Goal: Task Accomplishment & Management: Manage account settings

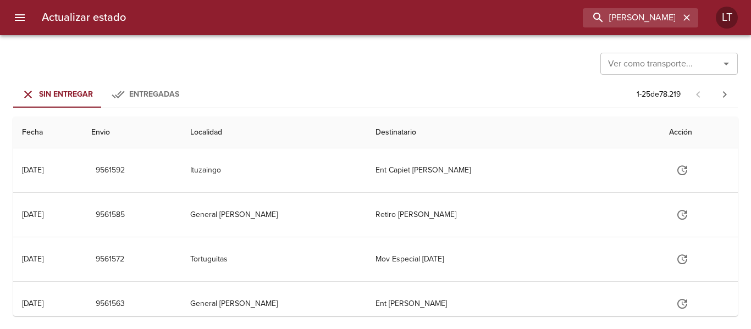
type input "[PERSON_NAME] font"
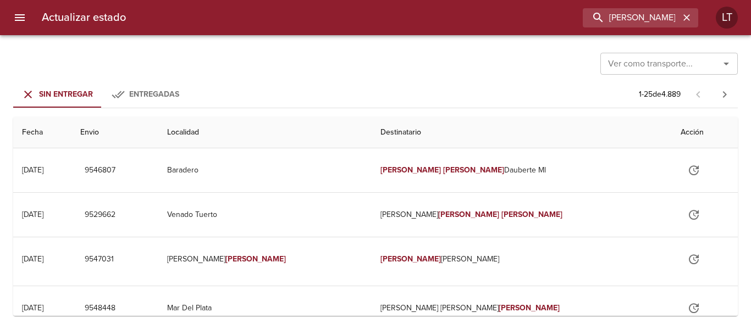
click at [157, 95] on span "Entregadas" at bounding box center [154, 94] width 50 height 9
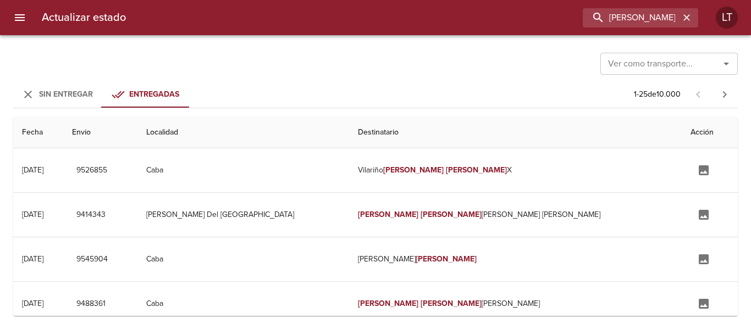
click at [89, 84] on button "Sin Entregar" at bounding box center [57, 94] width 88 height 26
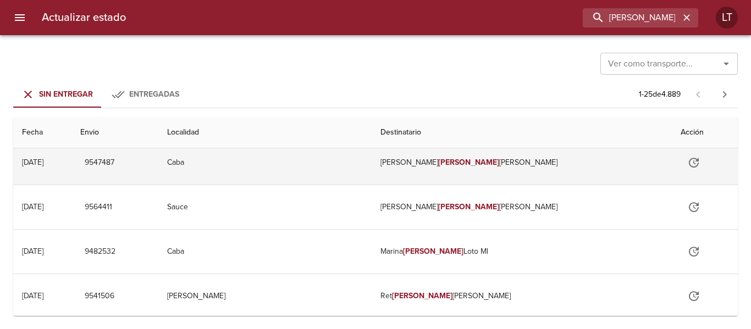
scroll to position [385, 0]
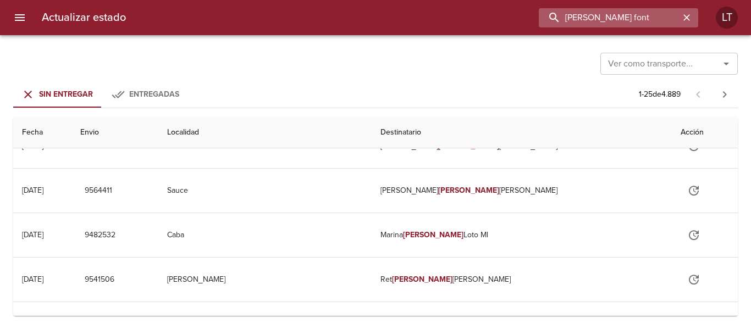
click at [662, 17] on input "juan cruz font" at bounding box center [609, 17] width 141 height 19
type input "9531281"
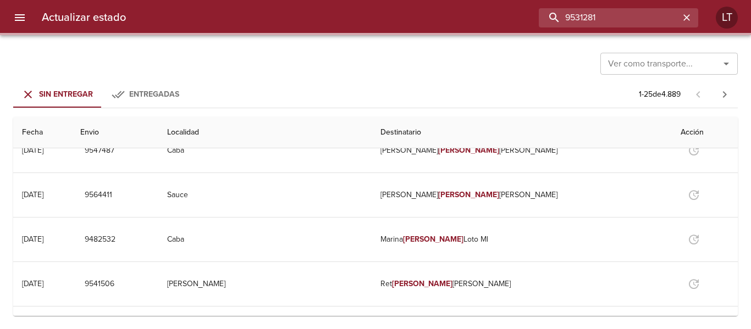
scroll to position [0, 0]
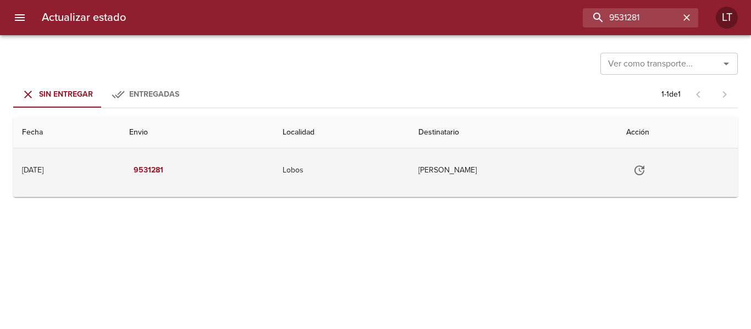
click at [642, 168] on icon "Tabla de envíos del cliente" at bounding box center [639, 170] width 13 height 13
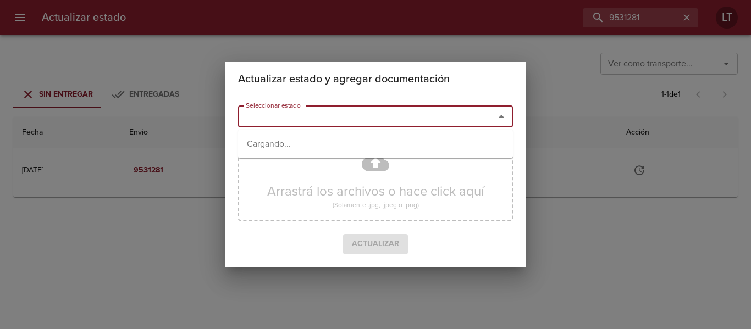
click at [392, 121] on input "Seleccionar estado" at bounding box center [359, 116] width 236 height 15
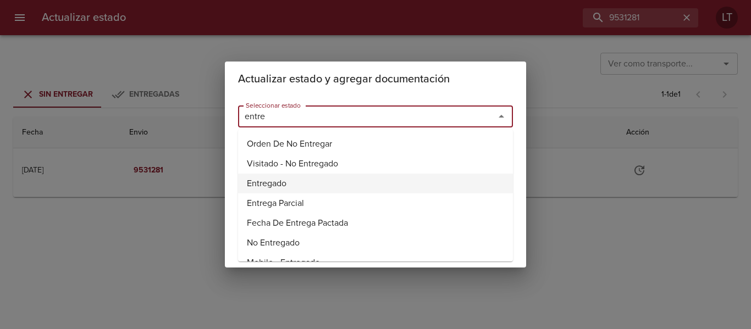
click at [258, 187] on li "Entregado" at bounding box center [375, 184] width 275 height 20
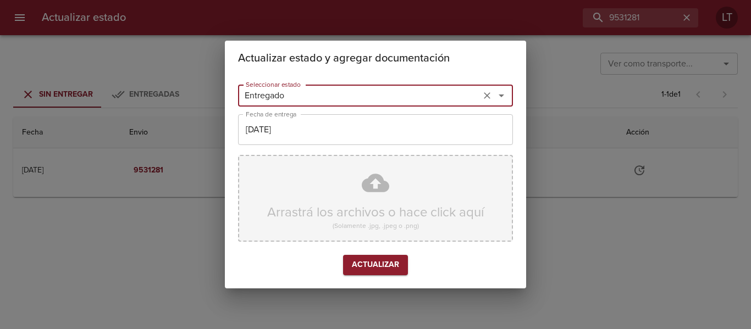
type input "Entregado"
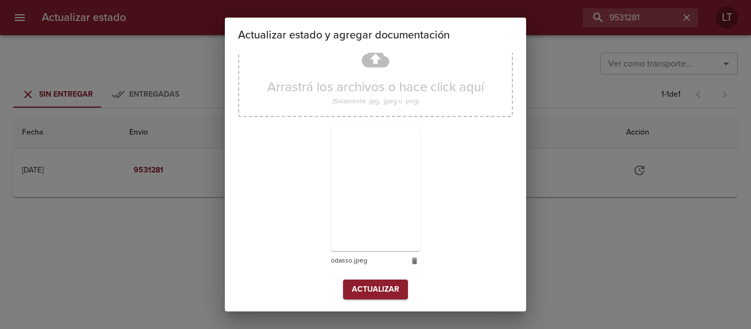
scroll to position [103, 0]
click at [395, 298] on button "Actualizar" at bounding box center [375, 289] width 65 height 20
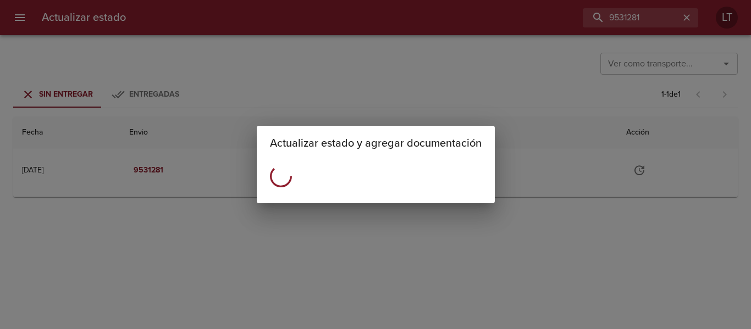
scroll to position [0, 0]
